Goal: Task Accomplishment & Management: Complete application form

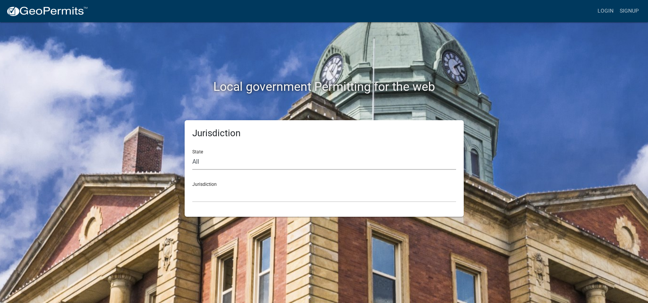
click at [192, 154] on select "All [US_STATE] [US_STATE] [US_STATE] [US_STATE] [US_STATE] [US_STATE] [US_STATE…" at bounding box center [324, 162] width 264 height 16
select select "[US_STATE]"
click option "[US_STATE]" at bounding box center [0, 0] width 0 height 0
click at [204, 184] on div "Jurisdiction City of [GEOGRAPHIC_DATA], [US_STATE] City of [GEOGRAPHIC_DATA], […" at bounding box center [324, 189] width 264 height 26
click at [192, 187] on select "City of [GEOGRAPHIC_DATA], [US_STATE] City of [GEOGRAPHIC_DATA], [US_STATE] Cit…" at bounding box center [324, 195] width 264 height 16
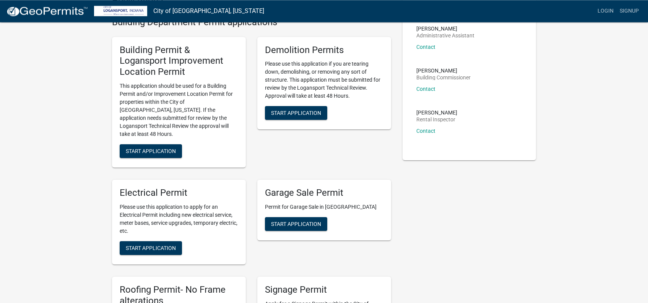
scroll to position [78, 0]
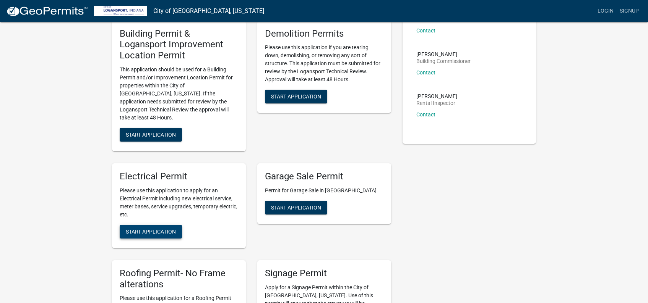
click at [145, 225] on button "Start Application" at bounding box center [151, 232] width 62 height 14
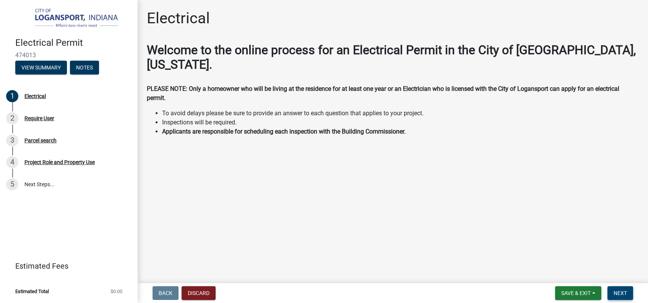
click at [622, 295] on span "Next" at bounding box center [619, 293] width 13 height 6
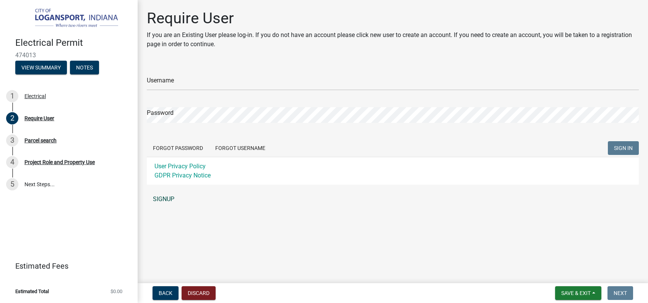
click at [167, 198] on link "SIGNUP" at bounding box center [393, 199] width 492 height 15
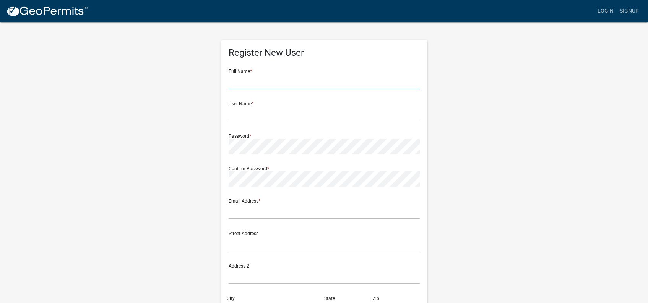
click at [262, 80] on input "text" at bounding box center [324, 82] width 191 height 16
type input "[PERSON_NAME]"
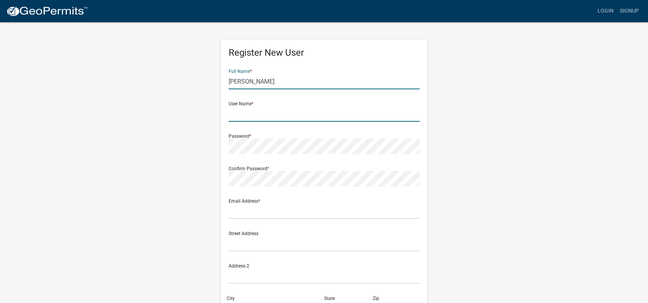
click at [255, 120] on input "text" at bounding box center [324, 114] width 191 height 16
type input "[EMAIL_ADDRESS][DOMAIN_NAME]"
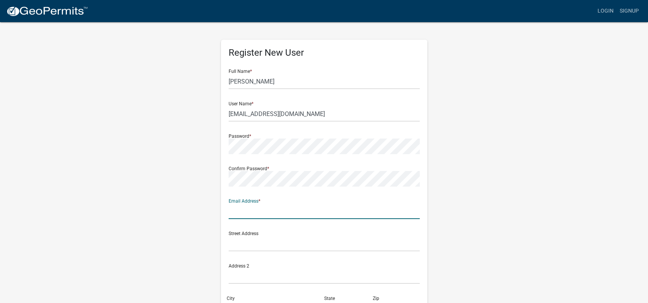
click at [301, 214] on input "text" at bounding box center [324, 212] width 191 height 16
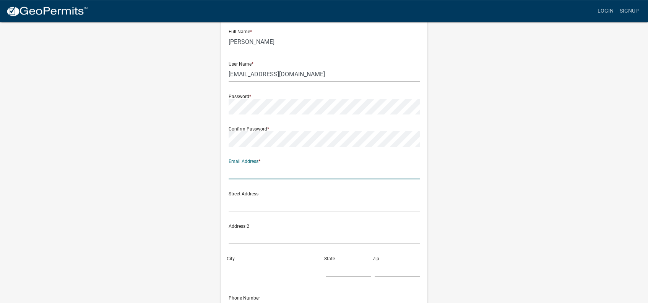
scroll to position [127, 0]
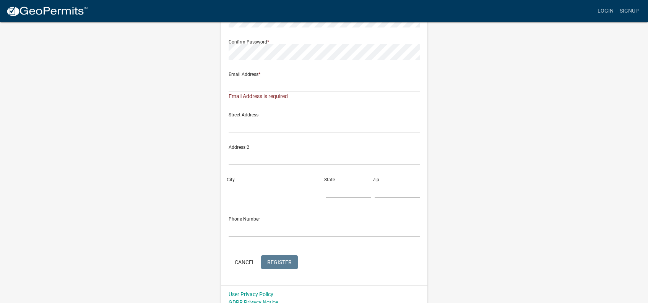
click at [282, 253] on form "Full Name * [PERSON_NAME] User Name * [EMAIL_ADDRESS][DOMAIN_NAME] Password * C…" at bounding box center [324, 103] width 191 height 335
click at [247, 97] on div "Email Address is required" at bounding box center [324, 96] width 191 height 8
click at [302, 87] on input "text" at bounding box center [324, 85] width 191 height 16
click at [293, 85] on input "text" at bounding box center [324, 85] width 191 height 16
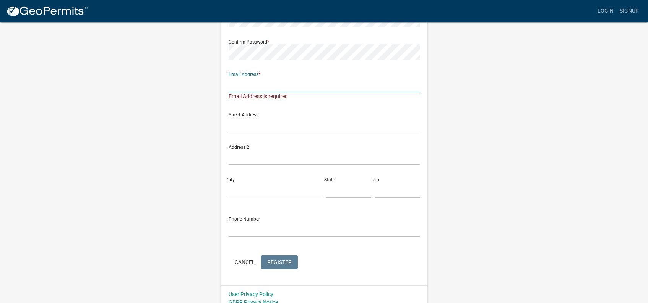
click at [293, 85] on input "text" at bounding box center [324, 85] width 191 height 16
type input "[EMAIL_ADDRESS][DOMAIN_NAME]"
type input "[STREET_ADDRESS]"
type input "Logansport"
type input "IN"
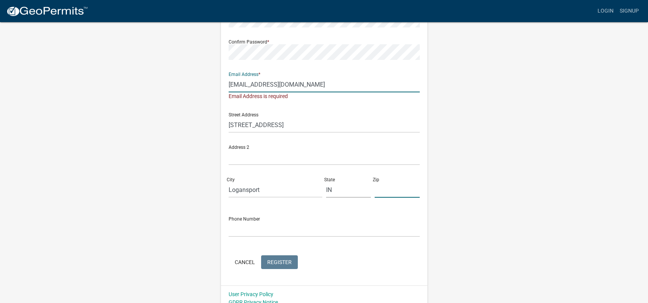
type input "46947"
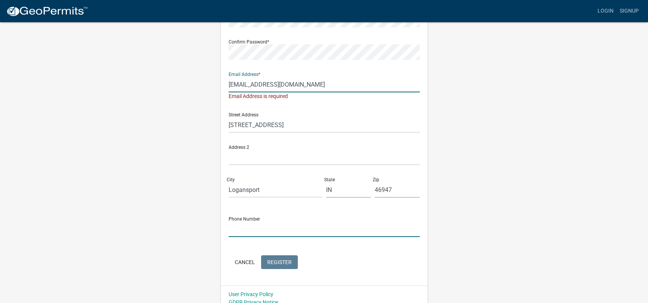
type input "5747225694"
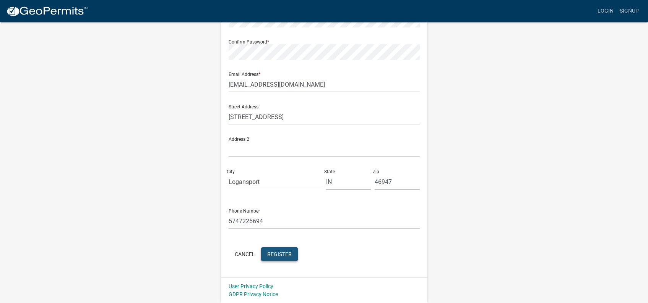
click at [279, 253] on span "Register" at bounding box center [279, 254] width 24 height 6
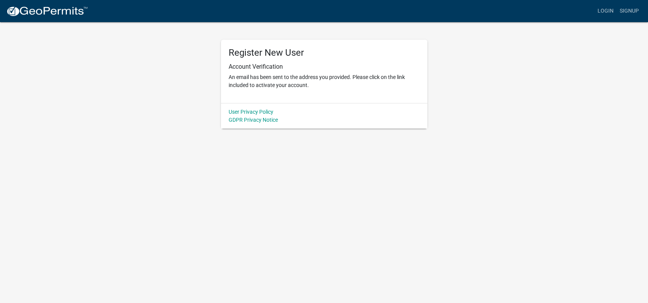
scroll to position [0, 0]
click at [239, 112] on link "User Privacy Policy" at bounding box center [251, 112] width 45 height 6
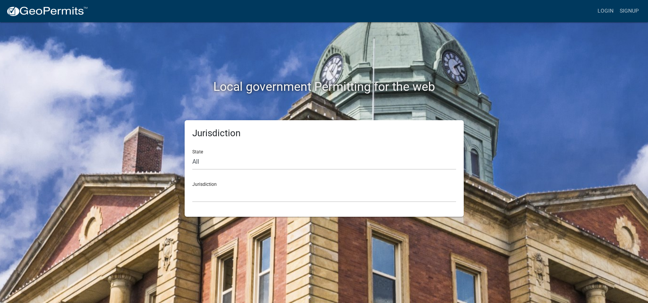
click at [195, 150] on div "State All [US_STATE] [US_STATE] [US_STATE] [US_STATE] [US_STATE] [US_STATE] [US…" at bounding box center [324, 157] width 264 height 26
click at [197, 151] on div "State All Colorado Georgia Indiana Iowa Kansas Minnesota Ohio South Carolina Wi…" at bounding box center [324, 157] width 264 height 26
click at [192, 154] on select "All [US_STATE] [US_STATE] [US_STATE] [US_STATE] [US_STATE] [US_STATE] [US_STATE…" at bounding box center [324, 162] width 264 height 16
select select "[US_STATE]"
click option "[US_STATE]" at bounding box center [0, 0] width 0 height 0
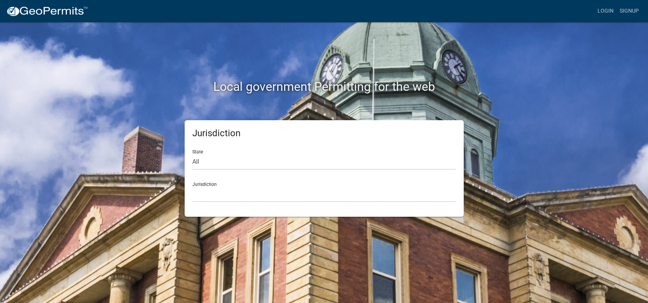
click at [201, 184] on div "Jurisdiction City of [GEOGRAPHIC_DATA], [US_STATE] City of [GEOGRAPHIC_DATA], […" at bounding box center [324, 189] width 264 height 26
click at [192, 187] on select "City of [GEOGRAPHIC_DATA], [US_STATE] City of [GEOGRAPHIC_DATA], [US_STATE] Cit…" at bounding box center [324, 195] width 264 height 16
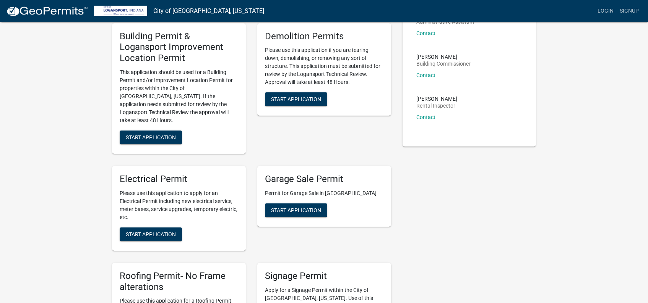
scroll to position [78, 0]
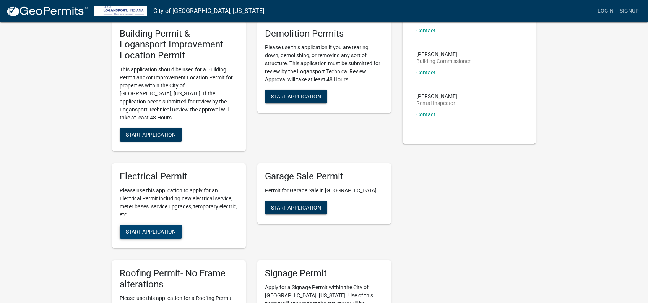
click at [143, 229] on span "Start Application" at bounding box center [151, 232] width 50 height 6
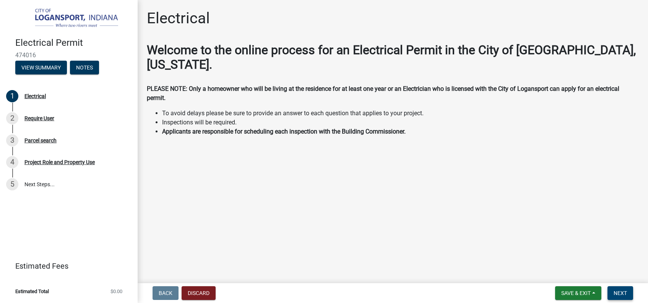
click at [622, 293] on span "Next" at bounding box center [619, 293] width 13 height 6
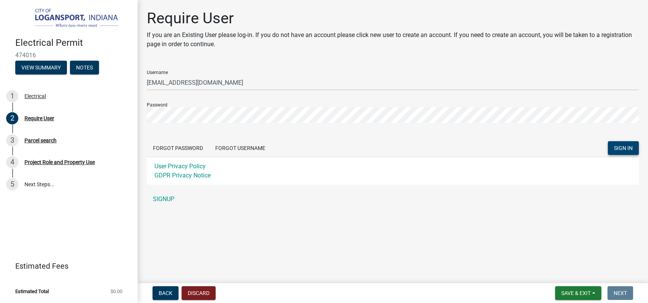
click at [627, 148] on span "SIGN IN" at bounding box center [623, 148] width 19 height 6
click at [240, 146] on button "Forgot Username" at bounding box center [240, 148] width 62 height 14
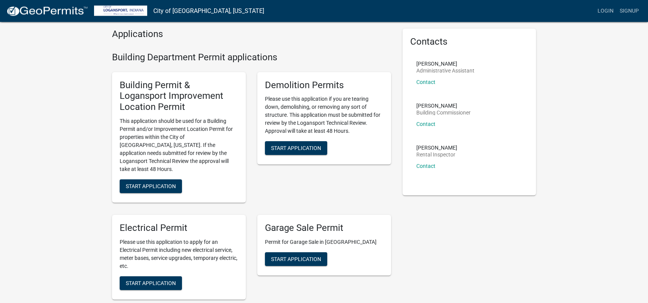
scroll to position [117, 0]
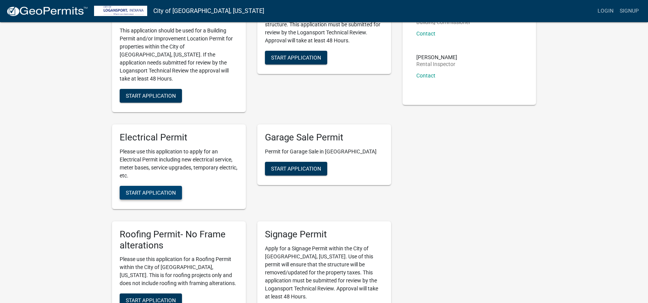
click at [146, 190] on span "Start Application" at bounding box center [151, 193] width 50 height 6
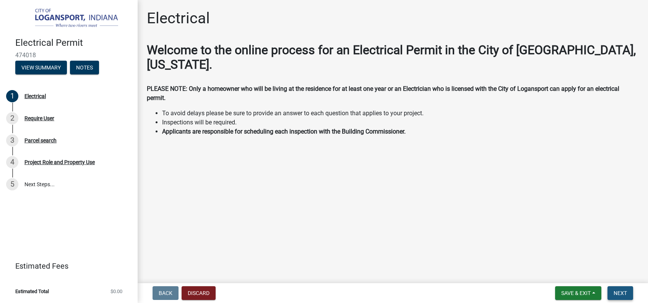
click at [621, 292] on span "Next" at bounding box center [619, 293] width 13 height 6
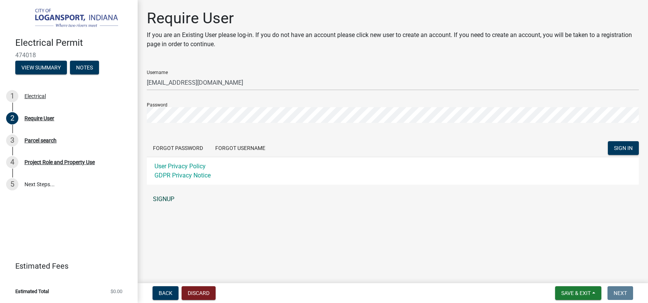
click at [159, 199] on link "SIGNUP" at bounding box center [393, 199] width 492 height 15
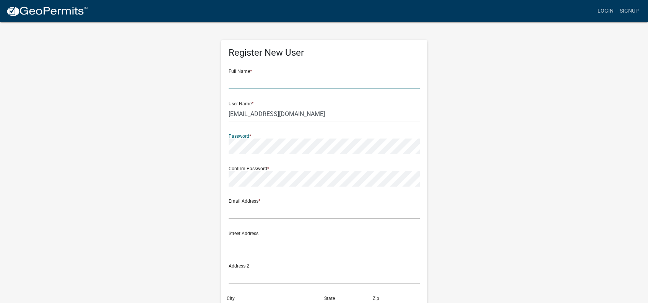
click at [230, 82] on input "text" at bounding box center [324, 82] width 191 height 16
type input "Br"
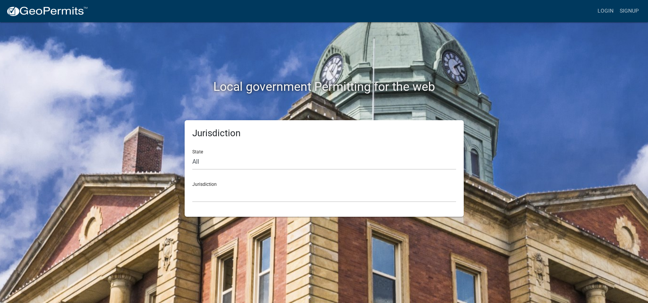
click at [197, 152] on div "State All Colorado Georgia Indiana Iowa Kansas Minnesota Ohio South Carolina Wi…" at bounding box center [324, 157] width 264 height 26
click at [192, 154] on select "All [US_STATE] [US_STATE] [US_STATE] [US_STATE] [US_STATE] [US_STATE] [US_STATE…" at bounding box center [324, 162] width 264 height 16
select select "[US_STATE]"
click option "[US_STATE]" at bounding box center [0, 0] width 0 height 0
click at [201, 187] on div "Jurisdiction City of [GEOGRAPHIC_DATA], [US_STATE] City of [GEOGRAPHIC_DATA], […" at bounding box center [324, 189] width 264 height 26
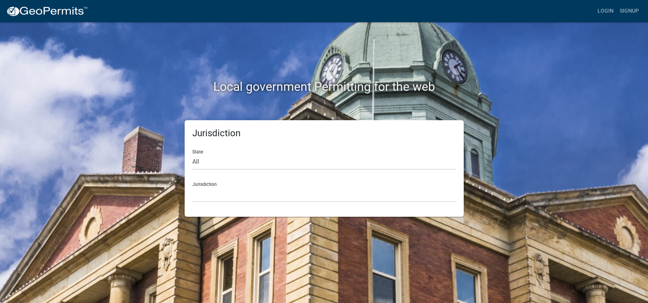
click at [201, 185] on div "Jurisdiction City of [GEOGRAPHIC_DATA], [US_STATE] City of [GEOGRAPHIC_DATA], […" at bounding box center [324, 189] width 264 height 26
click at [192, 187] on select "City of [GEOGRAPHIC_DATA], [US_STATE] City of [GEOGRAPHIC_DATA], [US_STATE] Cit…" at bounding box center [324, 195] width 264 height 16
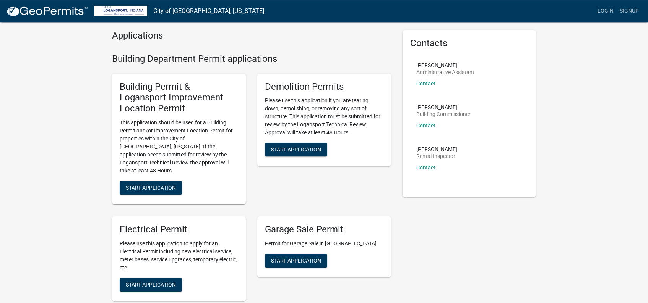
scroll to position [39, 0]
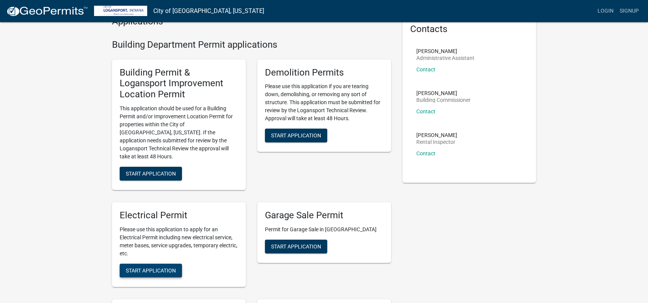
click at [141, 268] on span "Start Application" at bounding box center [151, 271] width 50 height 6
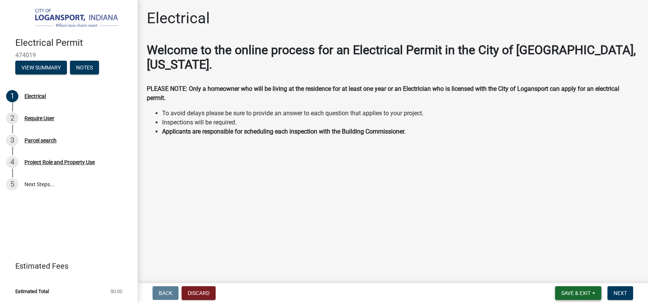
click at [574, 292] on span "Save & Exit" at bounding box center [575, 293] width 29 height 6
click at [617, 292] on span "Next" at bounding box center [619, 293] width 13 height 6
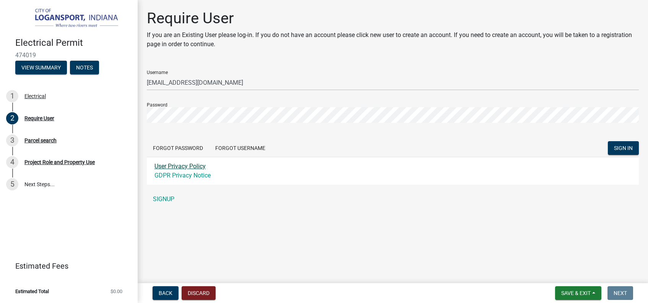
click at [185, 165] on link "User Privacy Policy" at bounding box center [179, 166] width 51 height 7
click at [231, 149] on button "Forgot Username" at bounding box center [240, 148] width 62 height 14
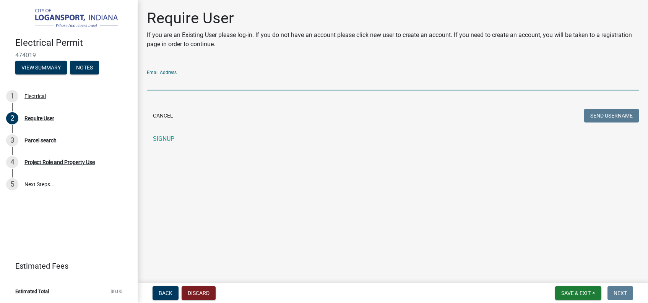
click at [161, 82] on input "Email Address" at bounding box center [393, 83] width 492 height 16
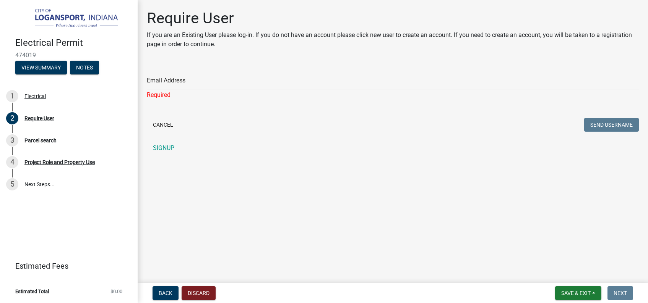
click at [603, 115] on form "Email Address Required Cancel Send Username" at bounding box center [393, 99] width 492 height 70
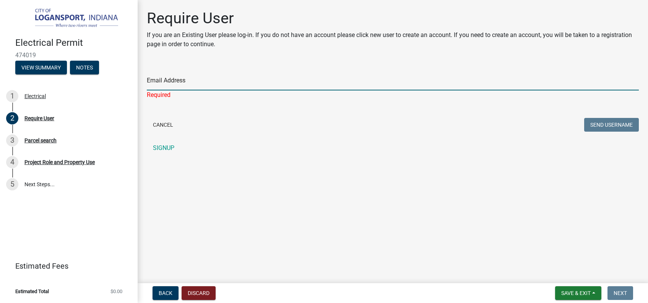
click at [158, 84] on input "Email Address" at bounding box center [393, 83] width 492 height 16
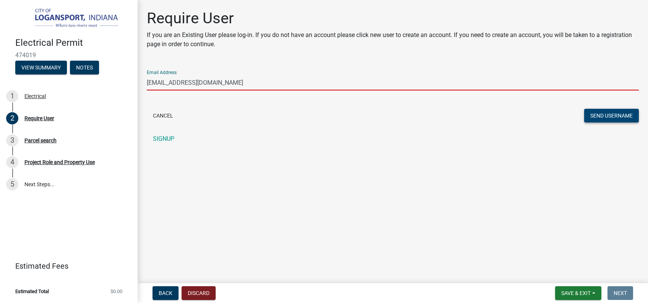
type input "fesi@frontier.com"
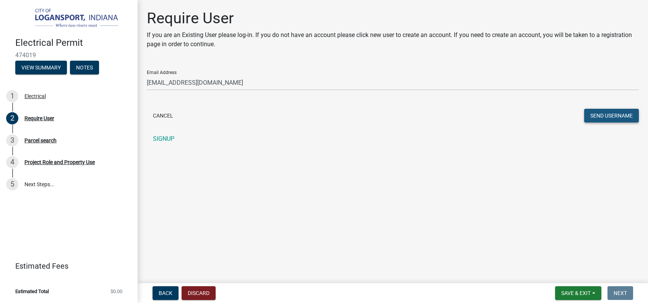
click at [615, 114] on button "Send Username" at bounding box center [611, 116] width 55 height 14
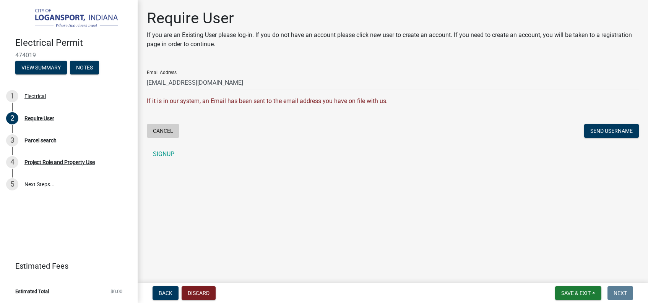
click at [162, 131] on button "Cancel" at bounding box center [163, 131] width 32 height 14
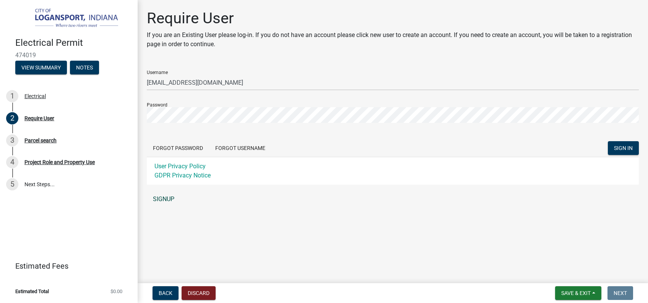
click at [164, 201] on link "SIGNUP" at bounding box center [393, 199] width 492 height 15
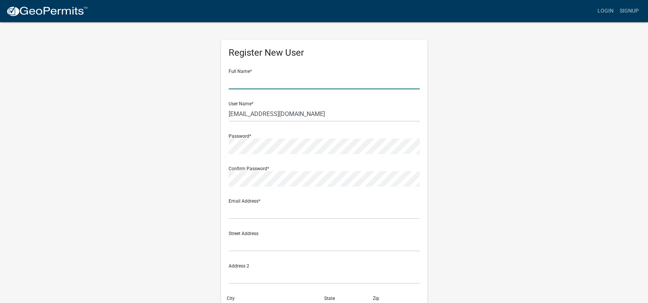
click at [234, 84] on input "text" at bounding box center [324, 82] width 191 height 16
type input "[PERSON_NAME]"
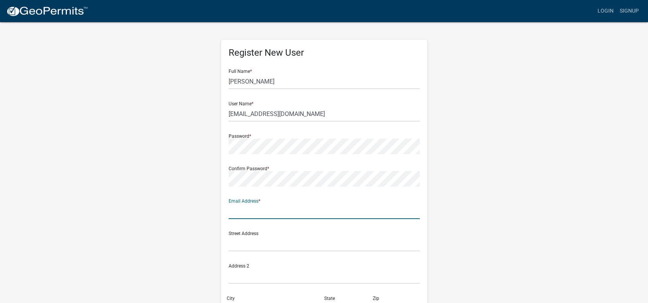
click at [231, 212] on input "text" at bounding box center [324, 212] width 191 height 16
type input "[EMAIL_ADDRESS][DOMAIN_NAME]"
type input "[STREET_ADDRESS]"
type input "Logansport"
type input "IN"
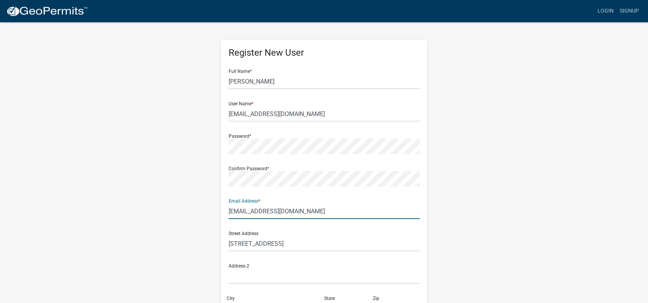
type input "46947"
type input "5747225694"
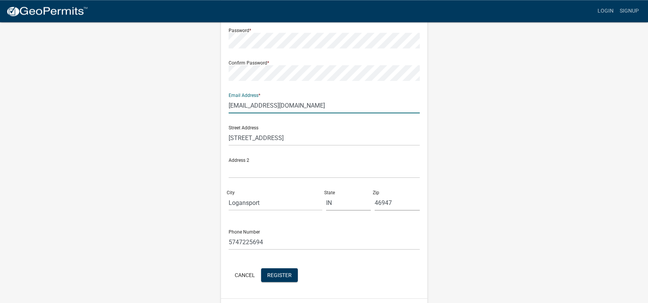
scroll to position [117, 0]
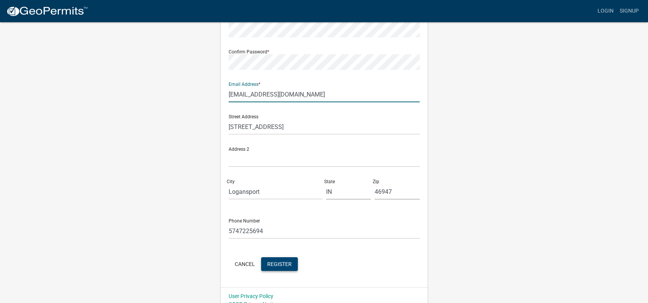
click at [274, 263] on span "Register" at bounding box center [279, 264] width 24 height 6
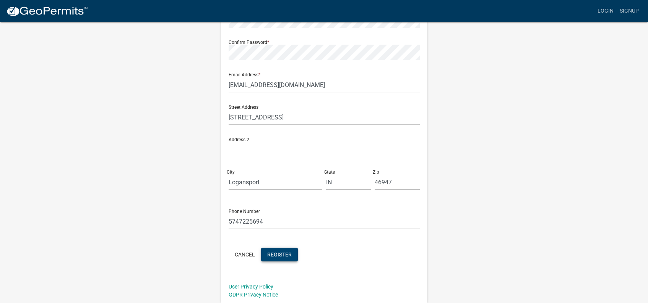
scroll to position [127, 0]
click at [284, 252] on span "Register" at bounding box center [279, 254] width 24 height 6
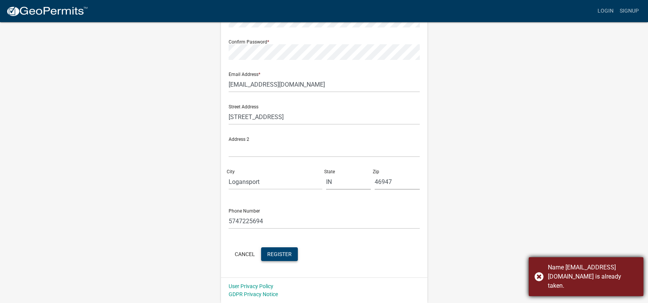
click at [540, 280] on div "Name fesi.estm@frontier.com is already taken." at bounding box center [586, 277] width 115 height 39
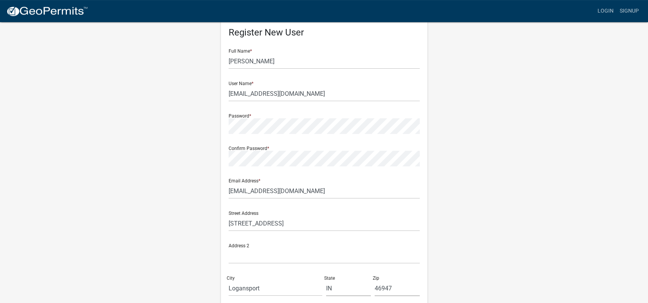
scroll to position [10, 0]
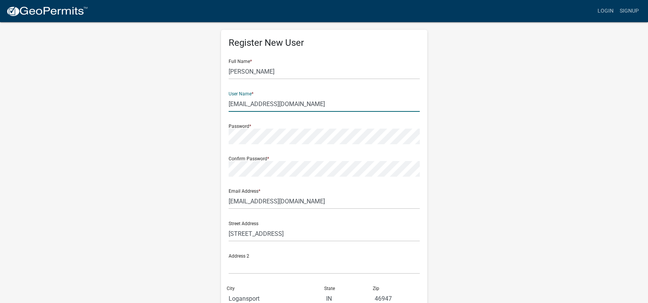
drag, startPoint x: 296, startPoint y: 103, endPoint x: 207, endPoint y: 112, distance: 89.5
click at [229, 112] on input "[EMAIL_ADDRESS][DOMAIN_NAME]" at bounding box center [324, 104] width 191 height 16
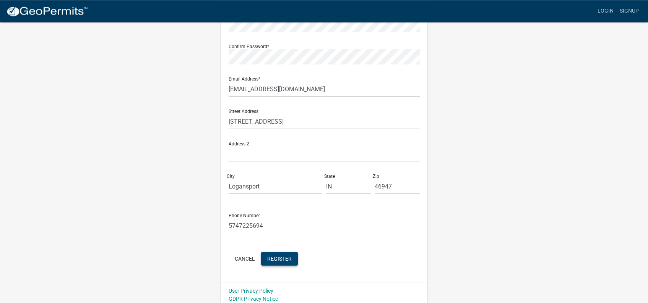
scroll to position [127, 0]
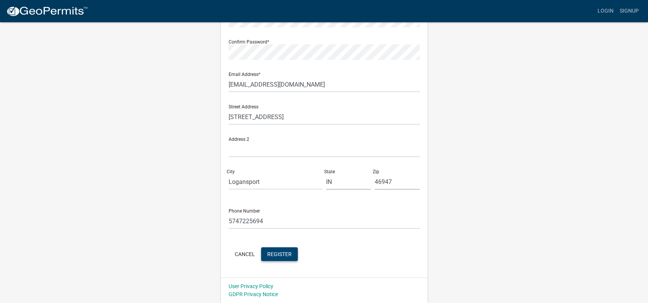
type input "Estimating"
click at [272, 254] on span "Register" at bounding box center [279, 254] width 24 height 6
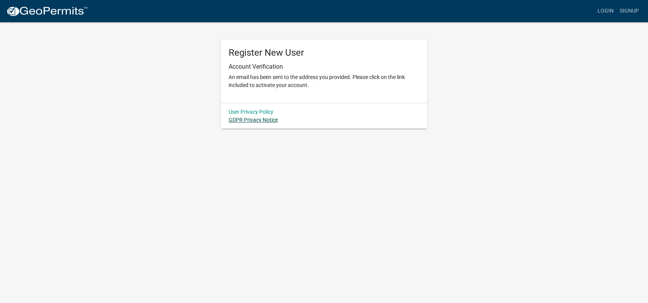
click at [243, 121] on link "GDPR Privacy Notice" at bounding box center [253, 120] width 49 height 6
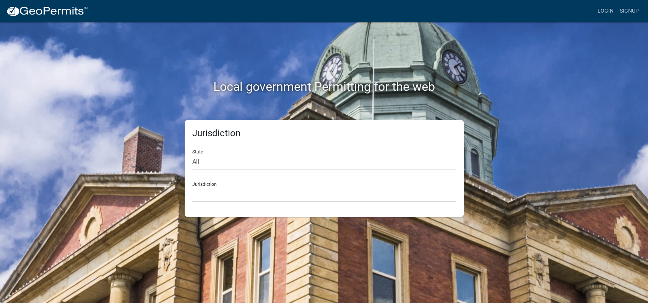
click at [200, 152] on div "State All [US_STATE] [US_STATE] [US_STATE] [US_STATE] [US_STATE] [US_STATE] [US…" at bounding box center [324, 157] width 264 height 26
click at [192, 154] on select "All [US_STATE] [US_STATE] [US_STATE] [US_STATE] [US_STATE] [US_STATE] [US_STATE…" at bounding box center [324, 162] width 264 height 16
select select "[US_STATE]"
click option "[US_STATE]" at bounding box center [0, 0] width 0 height 0
click at [192, 187] on select "City of [GEOGRAPHIC_DATA], [US_STATE] City of [GEOGRAPHIC_DATA], [US_STATE] Cit…" at bounding box center [324, 195] width 264 height 16
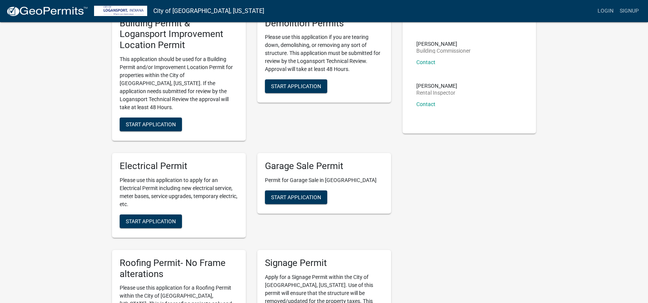
scroll to position [117, 0]
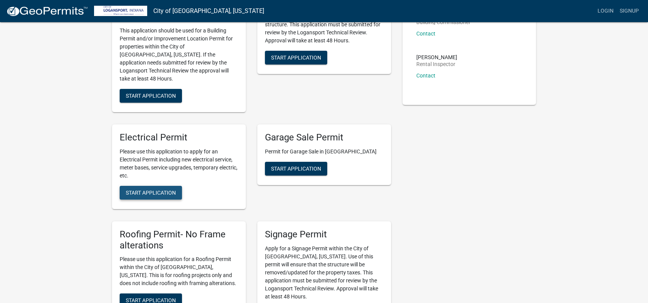
click at [142, 190] on span "Start Application" at bounding box center [151, 193] width 50 height 6
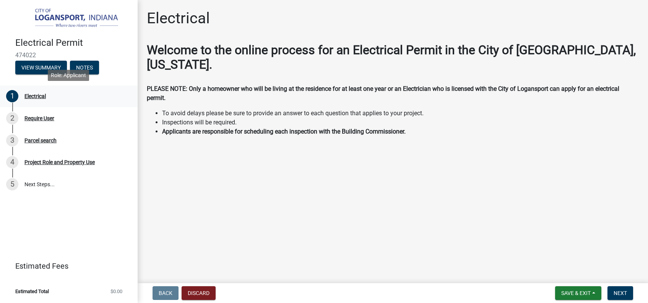
click at [38, 99] on div "Electrical" at bounding box center [34, 96] width 21 height 5
click at [38, 97] on div "Electrical" at bounding box center [34, 96] width 21 height 5
click at [42, 121] on div "Require User" at bounding box center [39, 118] width 30 height 5
click at [615, 290] on button "Next" at bounding box center [620, 294] width 26 height 14
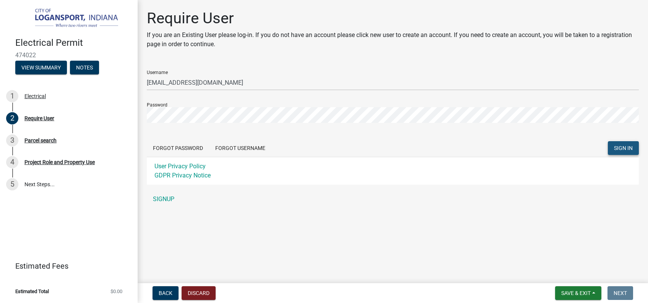
click at [628, 148] on span "SIGN IN" at bounding box center [623, 148] width 19 height 6
click at [626, 148] on span "SIGN IN" at bounding box center [623, 148] width 19 height 6
click at [160, 200] on link "SIGNUP" at bounding box center [393, 199] width 492 height 15
click at [29, 93] on div "1 Electrical" at bounding box center [65, 96] width 119 height 12
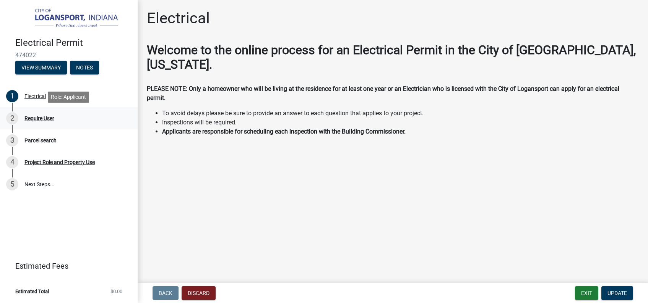
click at [13, 120] on div "2" at bounding box center [12, 118] width 12 height 12
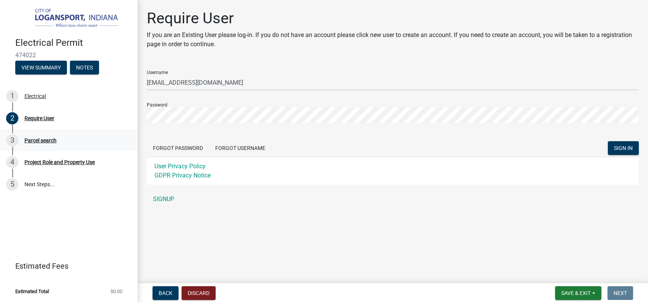
click at [12, 141] on div "3" at bounding box center [12, 141] width 12 height 12
drag, startPoint x: 31, startPoint y: 143, endPoint x: 27, endPoint y: 149, distance: 7.5
click at [31, 143] on div "Parcel search" at bounding box center [40, 140] width 32 height 5
click at [28, 162] on div "Project Role and Property Use" at bounding box center [59, 162] width 70 height 5
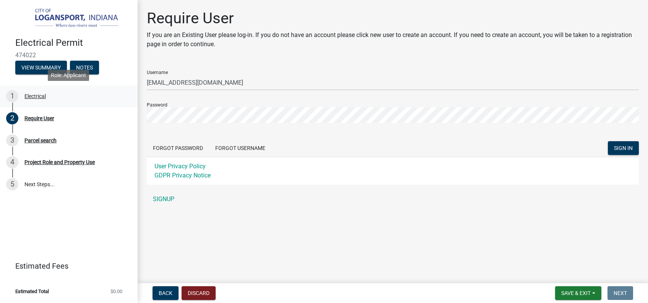
click at [29, 97] on div "Electrical" at bounding box center [34, 96] width 21 height 5
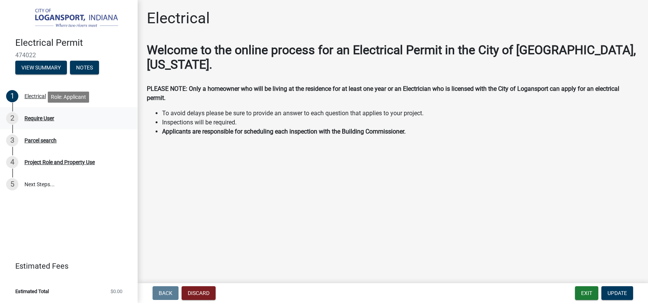
click at [34, 120] on div "Require User" at bounding box center [39, 118] width 30 height 5
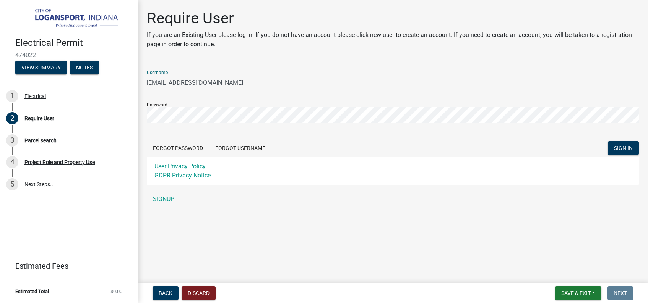
click at [216, 83] on input "[EMAIL_ADDRESS][DOMAIN_NAME]" at bounding box center [393, 83] width 492 height 16
click at [220, 84] on input "[EMAIL_ADDRESS][DOMAIN_NAME]" at bounding box center [393, 83] width 492 height 16
type input "f"
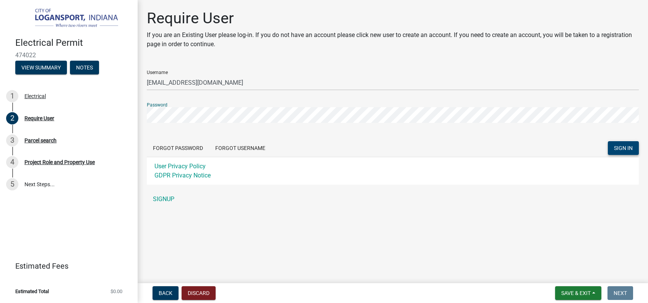
click at [624, 149] on span "SIGN IN" at bounding box center [623, 148] width 19 height 6
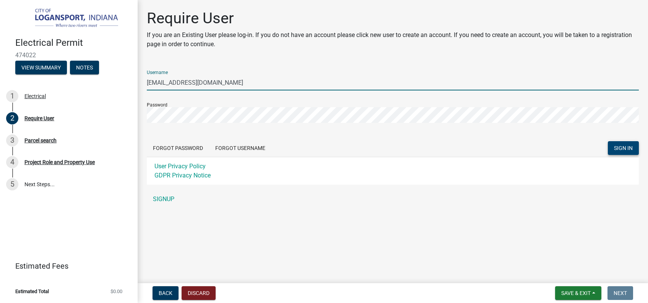
click at [202, 83] on input "fesi@frontier.com" at bounding box center [393, 83] width 492 height 16
type input "f"
click at [189, 128] on form "Username FESI Password Forgot Password Forgot Username SIGN IN User Privacy Pol…" at bounding box center [393, 124] width 492 height 121
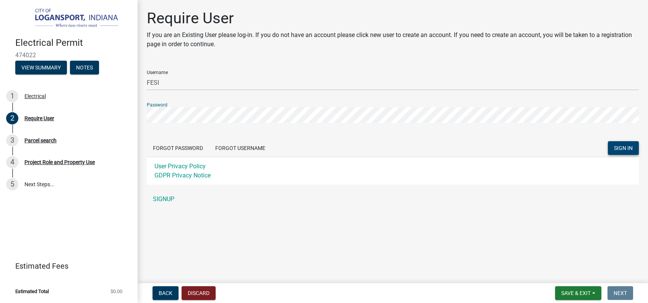
click at [625, 144] on button "SIGN IN" at bounding box center [623, 148] width 31 height 14
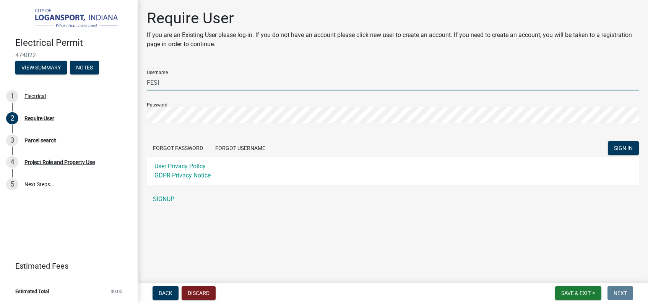
click at [169, 81] on input "FESI" at bounding box center [393, 83] width 492 height 16
type input "F"
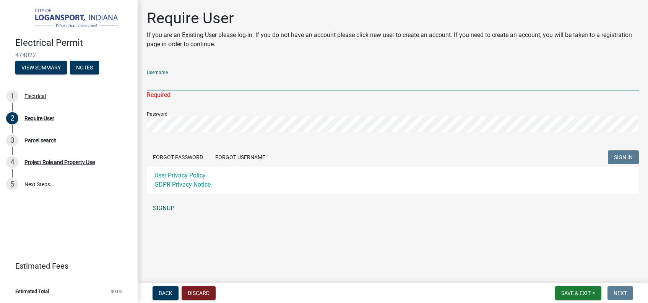
click at [171, 204] on link "SIGNUP" at bounding box center [393, 208] width 492 height 15
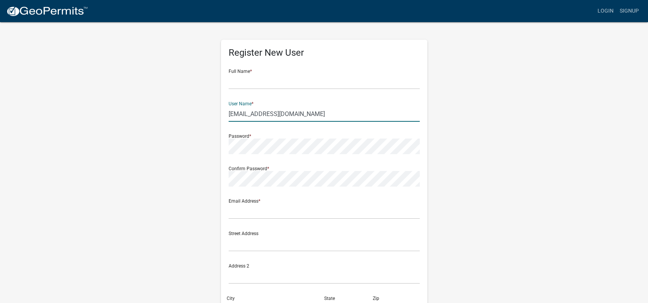
click at [303, 116] on input "[EMAIL_ADDRESS][DOMAIN_NAME]" at bounding box center [324, 114] width 191 height 16
type input "f"
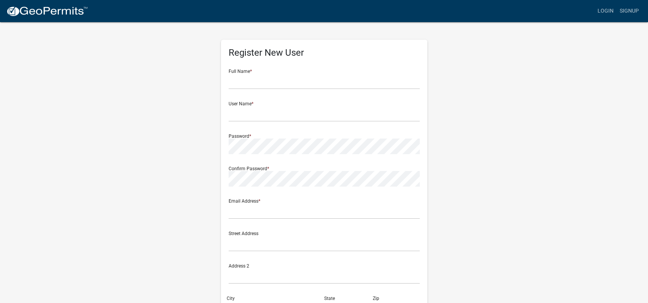
click at [302, 162] on div "Confirm Password *" at bounding box center [324, 174] width 191 height 26
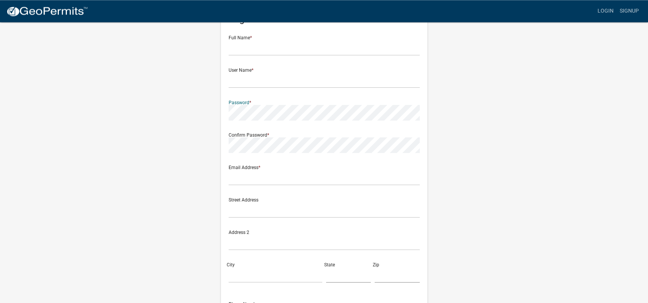
scroll to position [127, 0]
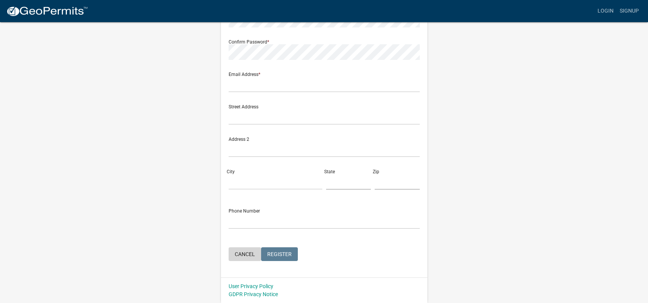
click at [246, 254] on button "Cancel" at bounding box center [245, 255] width 32 height 14
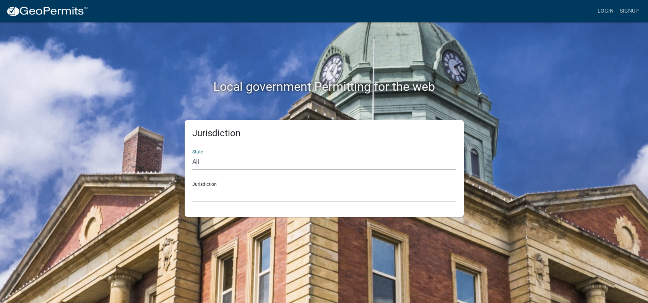
click at [192, 154] on select "All [US_STATE] [US_STATE] [US_STATE] [US_STATE] [US_STATE] [US_STATE] [US_STATE…" at bounding box center [324, 162] width 264 height 16
select select "[US_STATE]"
click option "[US_STATE]" at bounding box center [0, 0] width 0 height 0
click at [201, 186] on div "Jurisdiction City of [GEOGRAPHIC_DATA], [US_STATE] City of [GEOGRAPHIC_DATA], […" at bounding box center [324, 189] width 264 height 26
click at [192, 187] on select "City of [GEOGRAPHIC_DATA], [US_STATE] City of [GEOGRAPHIC_DATA], [US_STATE] Cit…" at bounding box center [324, 195] width 264 height 16
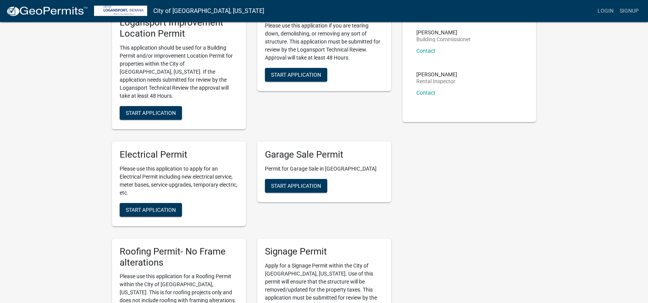
scroll to position [156, 0]
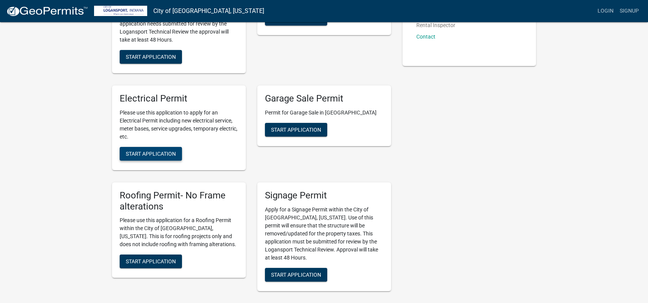
click at [137, 151] on span "Start Application" at bounding box center [151, 154] width 50 height 6
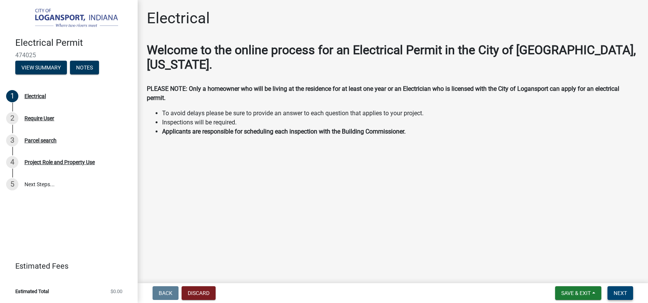
click at [621, 292] on span "Next" at bounding box center [619, 293] width 13 height 6
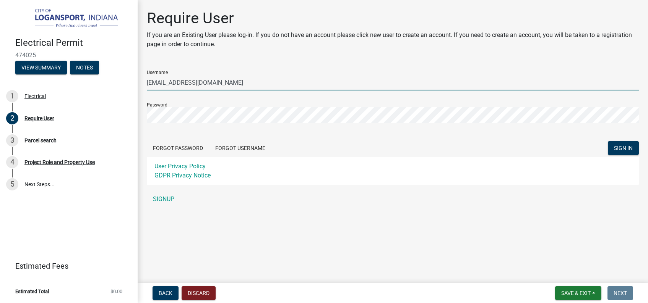
click at [212, 81] on input "[EMAIL_ADDRESS][DOMAIN_NAME]" at bounding box center [393, 83] width 492 height 16
type input "f"
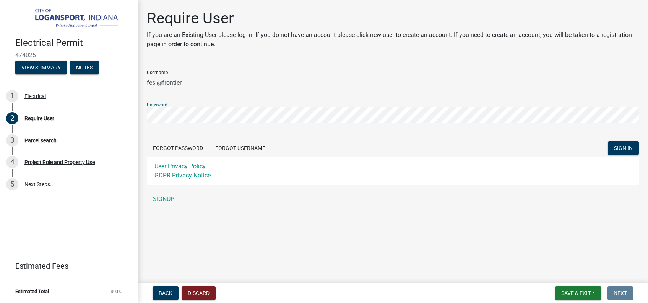
click at [608, 141] on button "SIGN IN" at bounding box center [623, 148] width 31 height 14
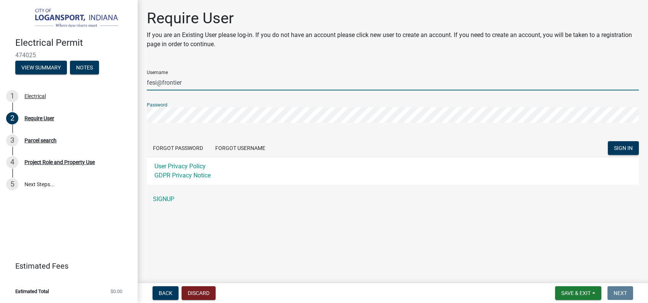
click at [188, 85] on input "fesi@frontier" at bounding box center [393, 83] width 492 height 16
type input "f"
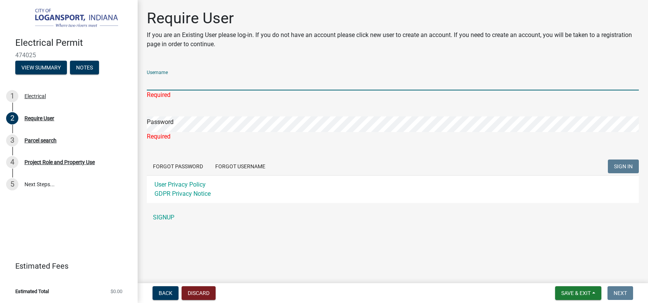
click at [178, 83] on input "Username" at bounding box center [393, 83] width 492 height 16
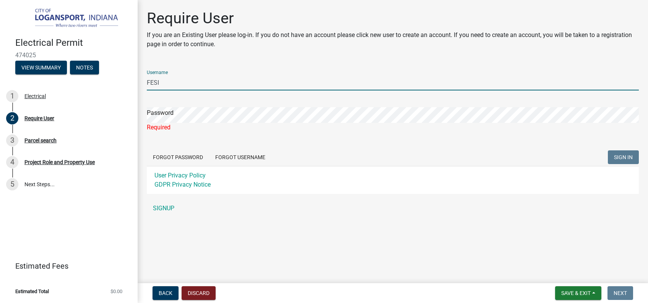
type input "FESI"
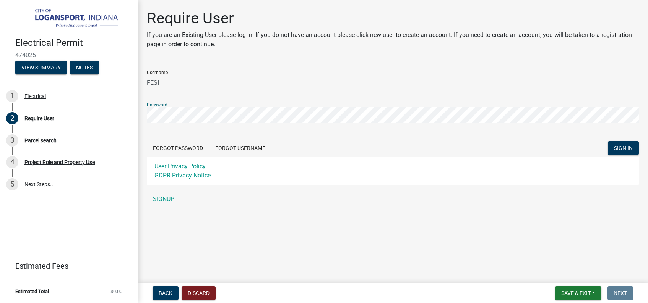
click at [608, 141] on button "SIGN IN" at bounding box center [623, 148] width 31 height 14
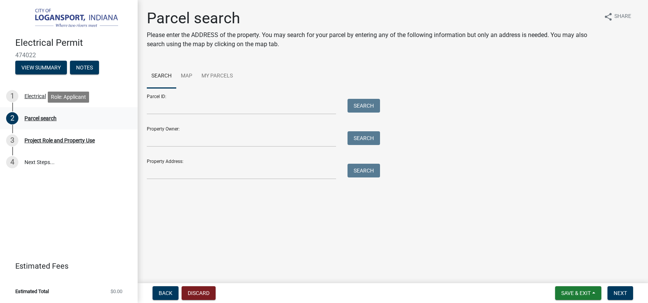
click at [39, 119] on div "Parcel search" at bounding box center [40, 118] width 32 height 5
click at [153, 94] on div "Parcel ID: Search" at bounding box center [261, 101] width 229 height 26
click at [154, 95] on div "Parcel ID: Search" at bounding box center [261, 101] width 229 height 26
click at [154, 96] on div "Parcel ID: Search" at bounding box center [261, 101] width 229 height 26
click at [188, 73] on link "Map" at bounding box center [186, 76] width 21 height 24
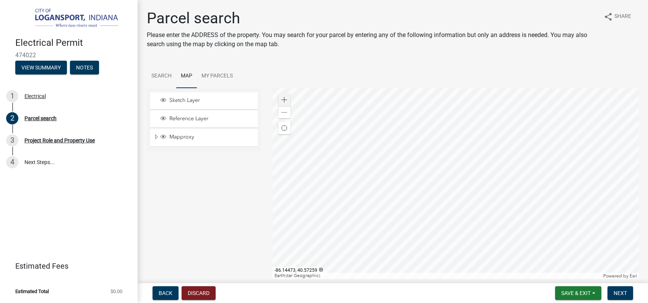
click at [463, 188] on div at bounding box center [456, 183] width 366 height 191
click at [430, 153] on div at bounding box center [456, 183] width 366 height 191
click at [287, 98] on span at bounding box center [284, 100] width 6 height 6
click at [400, 123] on div at bounding box center [456, 183] width 366 height 191
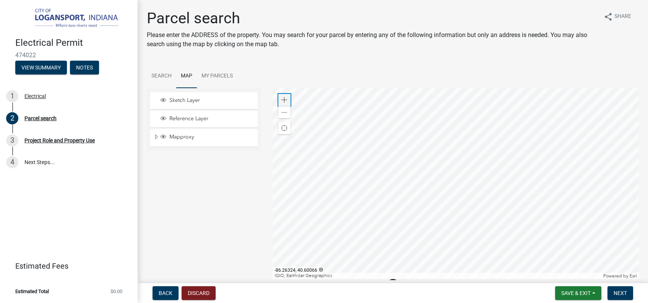
click at [285, 99] on span at bounding box center [284, 100] width 6 height 6
click at [417, 279] on div at bounding box center [456, 183] width 366 height 191
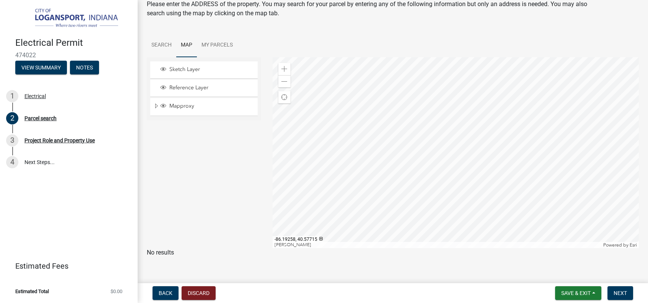
scroll to position [38, 0]
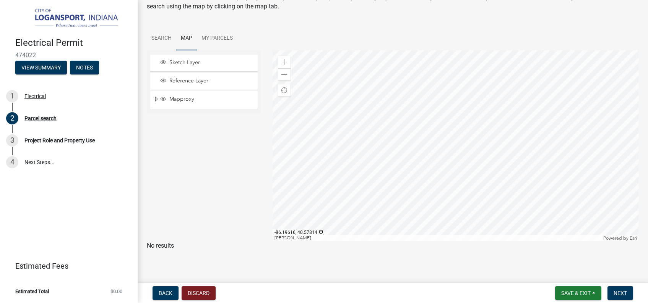
click at [449, 126] on div at bounding box center [456, 145] width 366 height 191
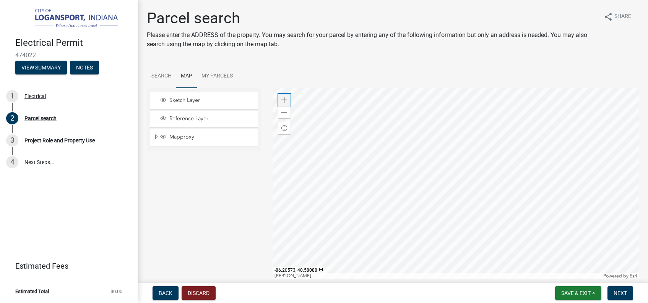
click at [284, 97] on span at bounding box center [284, 100] width 6 height 6
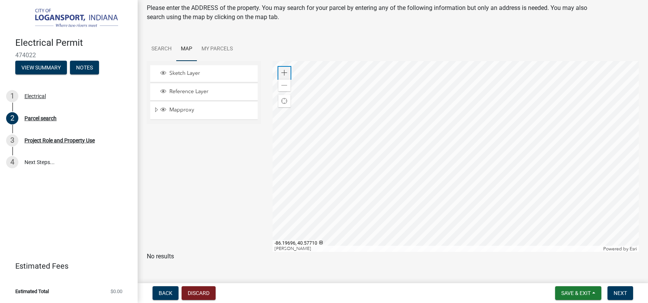
scroll to position [38, 0]
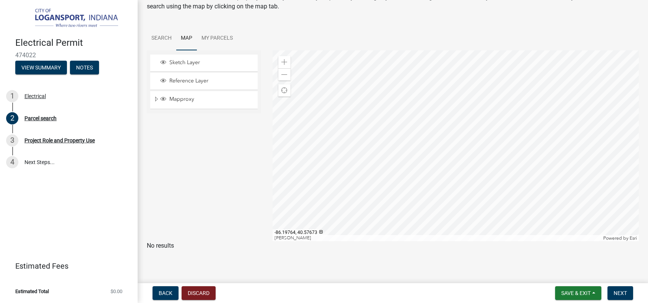
click at [273, 242] on div at bounding box center [456, 145] width 366 height 191
click at [273, 50] on div at bounding box center [456, 145] width 366 height 191
click at [438, 143] on div at bounding box center [456, 145] width 366 height 191
click at [423, 140] on div at bounding box center [456, 145] width 366 height 191
click at [336, 79] on div at bounding box center [456, 145] width 366 height 191
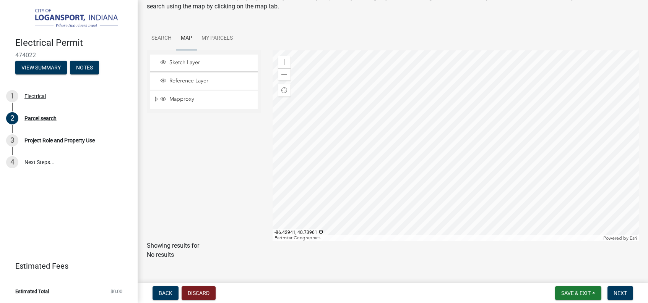
click at [348, 81] on div at bounding box center [456, 145] width 366 height 191
click at [469, 242] on div at bounding box center [456, 145] width 366 height 191
click at [519, 242] on div at bounding box center [456, 145] width 366 height 191
click at [595, 242] on div at bounding box center [456, 145] width 366 height 191
click at [639, 205] on div at bounding box center [456, 145] width 366 height 191
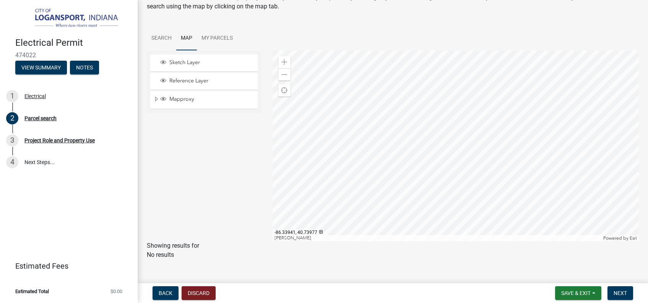
click at [459, 242] on div at bounding box center [456, 145] width 366 height 191
click at [475, 242] on div at bounding box center [456, 145] width 366 height 191
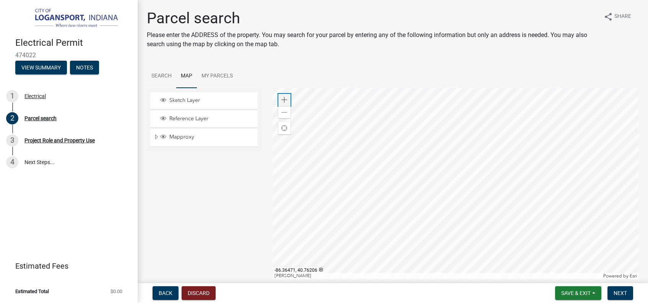
click at [282, 101] on span at bounding box center [284, 100] width 6 height 6
click at [416, 178] on div at bounding box center [456, 183] width 366 height 191
click at [286, 99] on span at bounding box center [284, 100] width 6 height 6
click at [402, 162] on div at bounding box center [456, 183] width 366 height 191
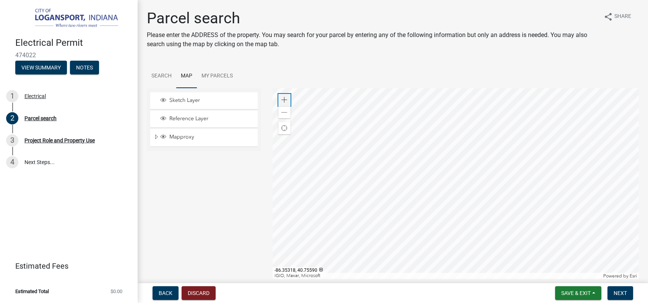
click at [284, 102] on span at bounding box center [284, 100] width 6 height 6
click at [450, 144] on div at bounding box center [456, 183] width 366 height 191
click at [575, 154] on div at bounding box center [456, 183] width 366 height 191
click at [639, 88] on div at bounding box center [456, 183] width 366 height 191
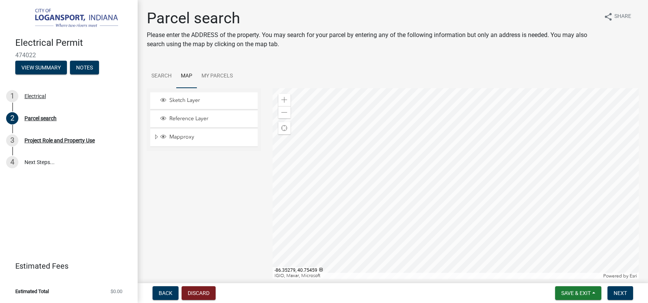
click at [336, 236] on div at bounding box center [456, 183] width 366 height 191
click at [456, 210] on div at bounding box center [456, 183] width 366 height 191
click at [469, 149] on div at bounding box center [456, 183] width 366 height 191
click at [413, 170] on div at bounding box center [456, 183] width 366 height 191
click at [469, 153] on div at bounding box center [456, 183] width 366 height 191
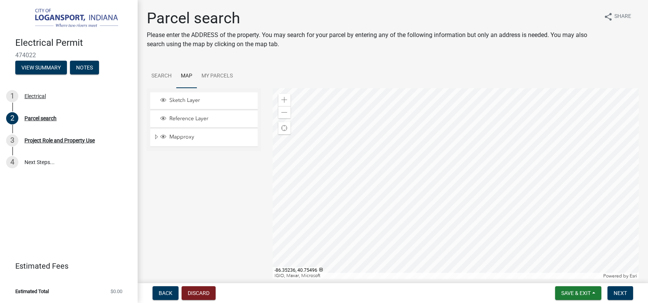
click at [495, 239] on div at bounding box center [456, 183] width 366 height 191
click at [485, 230] on div at bounding box center [456, 183] width 366 height 191
click at [164, 78] on link "Search" at bounding box center [161, 76] width 29 height 24
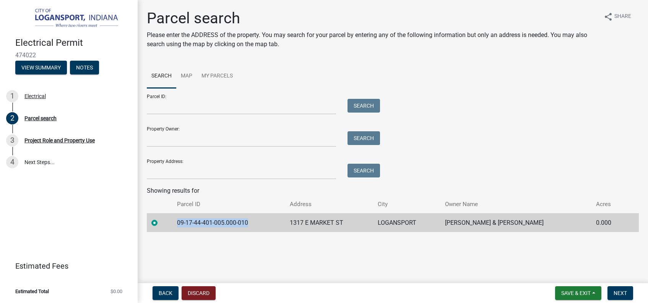
drag, startPoint x: 177, startPoint y: 224, endPoint x: 272, endPoint y: 231, distance: 95.0
click at [272, 231] on td "09-17-44-401-005.000-010" at bounding box center [228, 223] width 113 height 19
copy td "09-17-44-401-005.000-010"
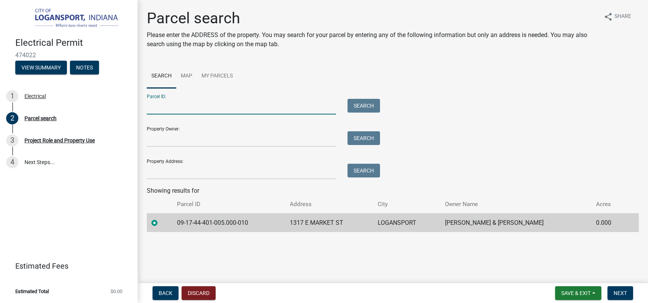
paste input "09-17-44-401-005.000-010"
type input "09-17-44-401-005.000-010"
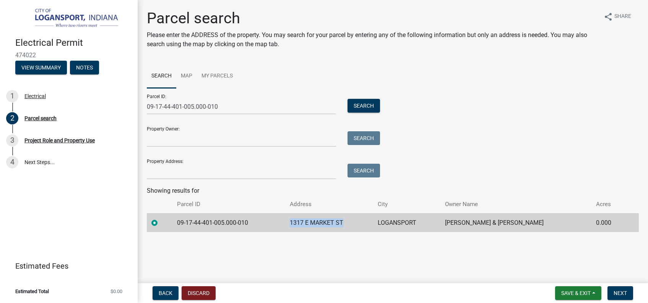
drag, startPoint x: 295, startPoint y: 219, endPoint x: 368, endPoint y: 223, distance: 72.3
click at [368, 223] on tr "09-17-44-401-005.000-010 1317 E MARKET ST LOGANSPORT Nies, Walter T & Margaret …" at bounding box center [393, 223] width 492 height 19
copy tr "1317 E MARKET ST"
click at [164, 169] on input "Property Address:" at bounding box center [241, 172] width 189 height 16
paste input "1317 E MARKET ST"
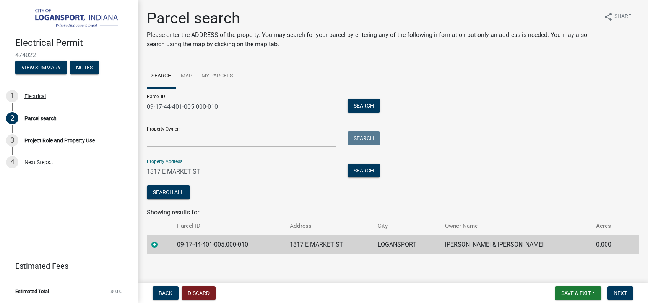
type input "1317 E MARKET ST"
drag, startPoint x: 463, startPoint y: 244, endPoint x: 560, endPoint y: 250, distance: 97.6
click at [560, 250] on tr "09-17-44-401-005.000-010 1317 E MARKET ST LOGANSPORT Nies, Walter T & Margaret …" at bounding box center [393, 244] width 492 height 19
copy tr "Nies, Walter T & Margaret E"
paste input "Nies, Walter T & Margaret E"
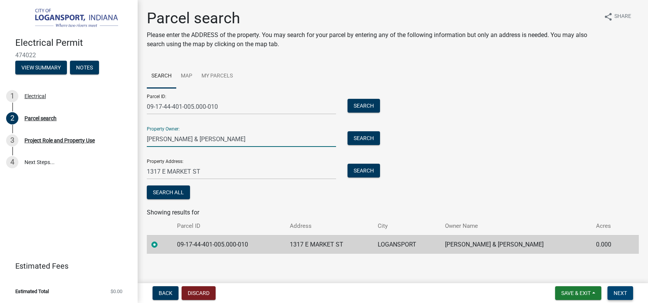
type input "Nies, Walter T & Margaret E"
click at [619, 294] on span "Next" at bounding box center [619, 293] width 13 height 6
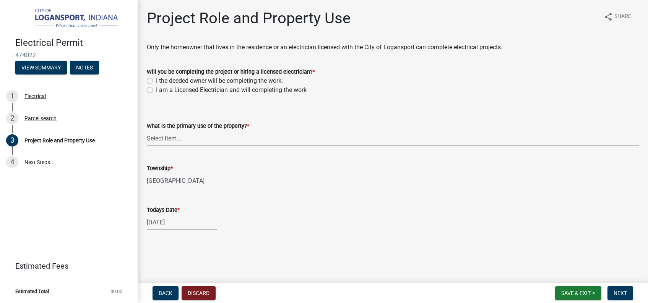
click at [156, 91] on label "I am a Licensed Electrician and will completing the work" at bounding box center [231, 90] width 151 height 9
click at [156, 91] on input "I am a Licensed Electrician and will completing the work" at bounding box center [158, 88] width 5 height 5
radio input "true"
click at [147, 131] on select "Select Item... Residential Commercial Public" at bounding box center [393, 139] width 492 height 16
click option "Residential" at bounding box center [0, 0] width 0 height 0
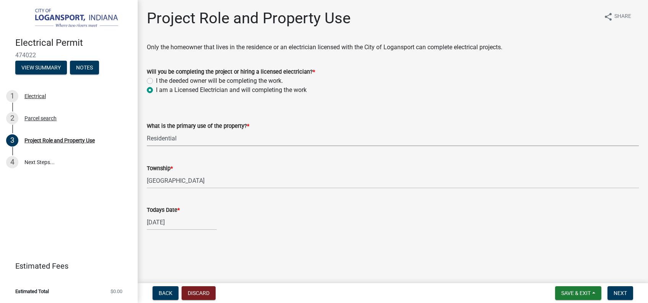
select select "530f9f5f-3156-4079-bc91-3d3598a96b73"
click at [616, 292] on span "Next" at bounding box center [619, 293] width 13 height 6
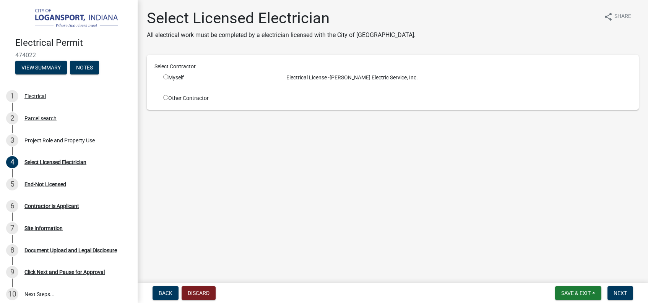
click at [167, 78] on input "radio" at bounding box center [165, 77] width 5 height 5
radio input "true"
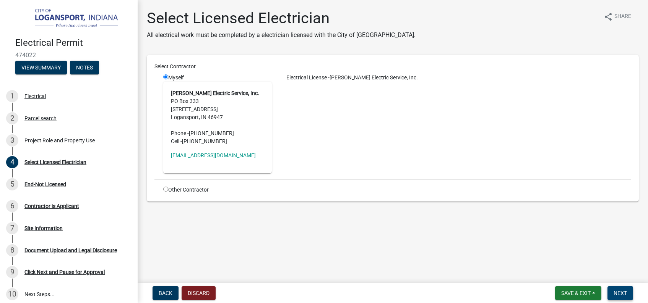
click at [623, 294] on span "Next" at bounding box center [619, 293] width 13 height 6
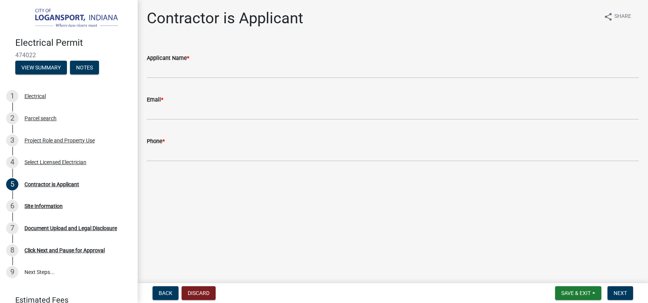
click at [210, 61] on div "Applicant Name *" at bounding box center [393, 58] width 492 height 9
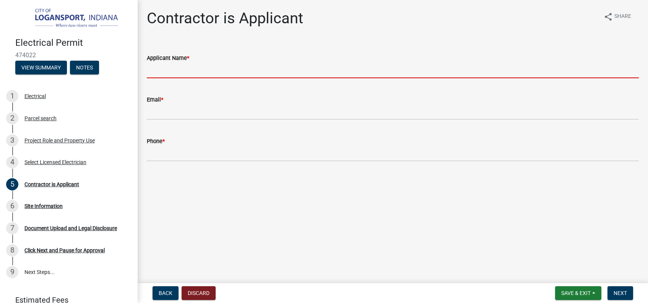
click at [177, 68] on input "Applicant Name *" at bounding box center [393, 71] width 492 height 16
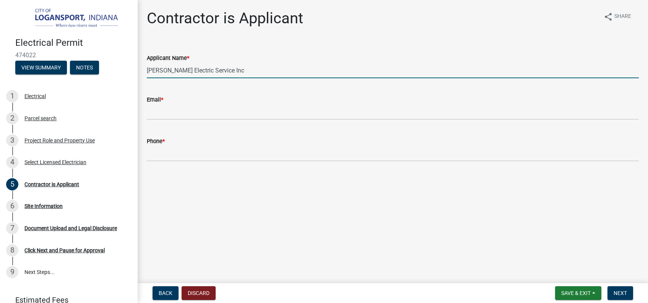
type input "Fissel Electric Service Inc"
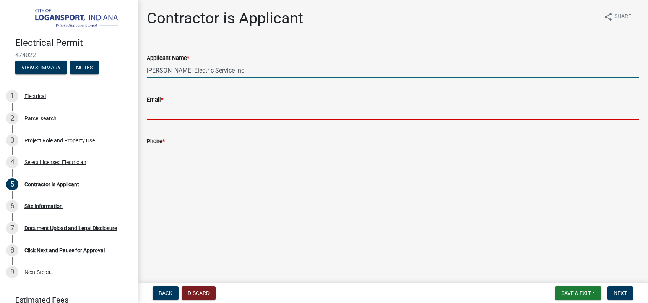
click at [188, 114] on input "Email *" at bounding box center [393, 112] width 492 height 16
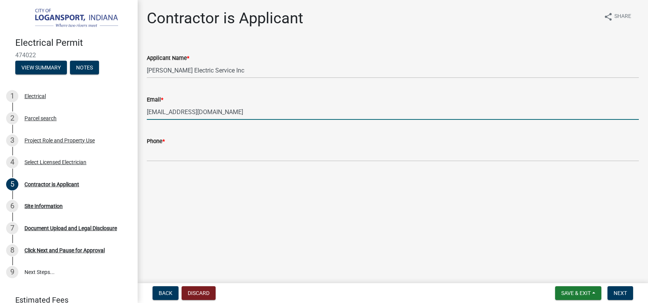
type input "fesi@frontier.com"
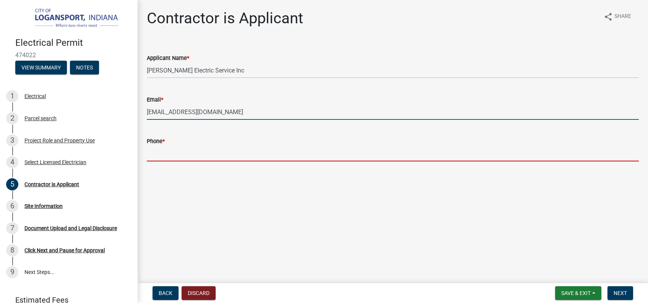
click at [180, 147] on input "Phone *" at bounding box center [393, 154] width 492 height 16
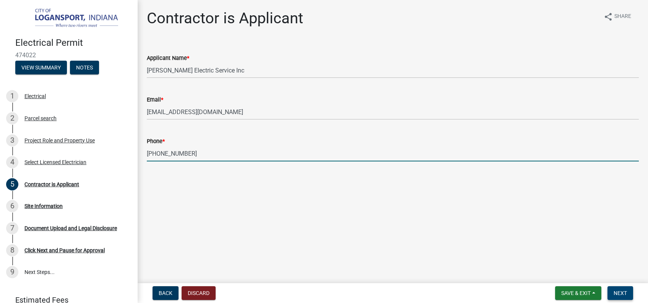
type input "574-722-5694"
click at [623, 293] on span "Next" at bounding box center [619, 293] width 13 height 6
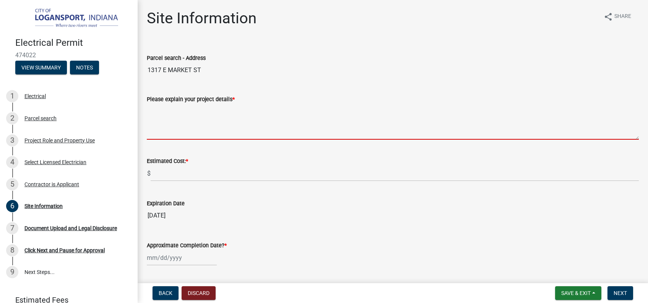
click at [182, 133] on textarea "Please explain your project details *" at bounding box center [393, 122] width 492 height 36
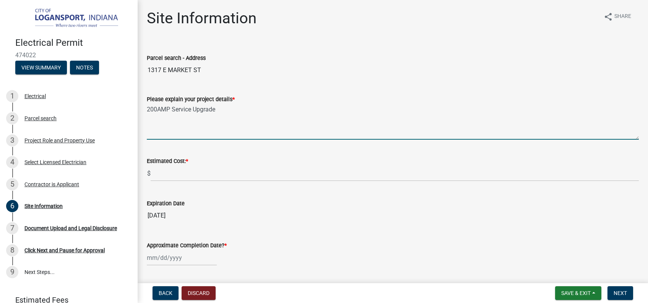
type textarea "200AMP Service Upgrade"
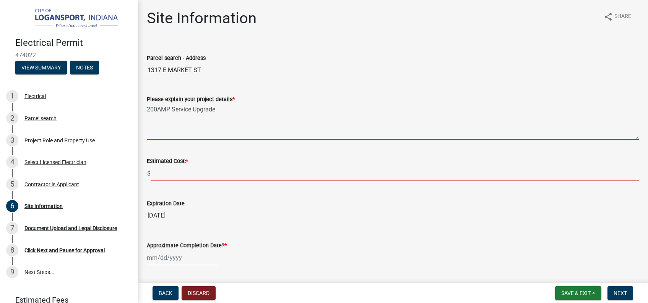
click at [163, 174] on input "text" at bounding box center [395, 174] width 488 height 16
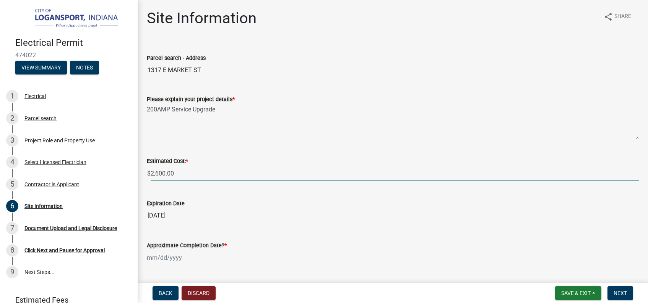
type input "2,600.00"
select select "9"
select select "2025"
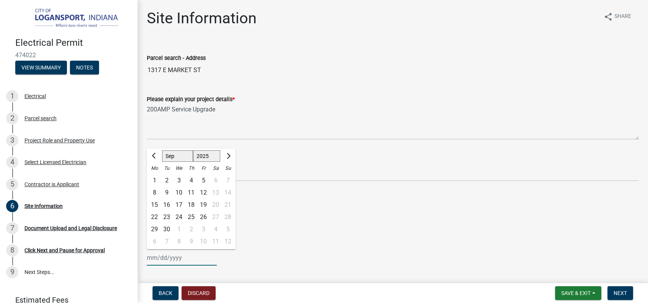
type input "2600"
click at [148, 259] on input "Approximate Completion Date? *" at bounding box center [182, 258] width 70 height 16
click at [165, 229] on div "30" at bounding box center [167, 230] width 12 height 12
type input "09/30/2025"
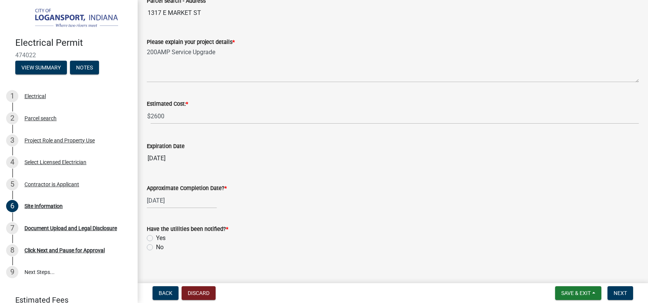
scroll to position [66, 0]
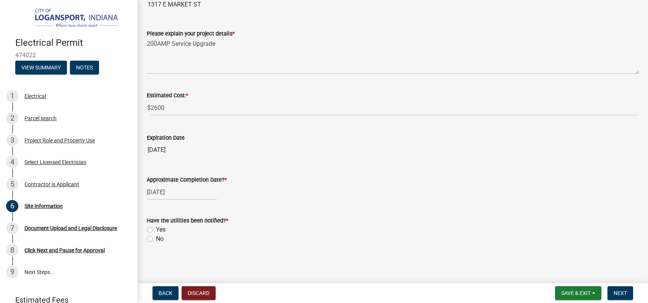
click at [156, 230] on label "Yes" at bounding box center [161, 230] width 10 height 9
click at [156, 230] on input "Yes" at bounding box center [158, 228] width 5 height 5
radio input "true"
click at [621, 294] on span "Next" at bounding box center [619, 293] width 13 height 6
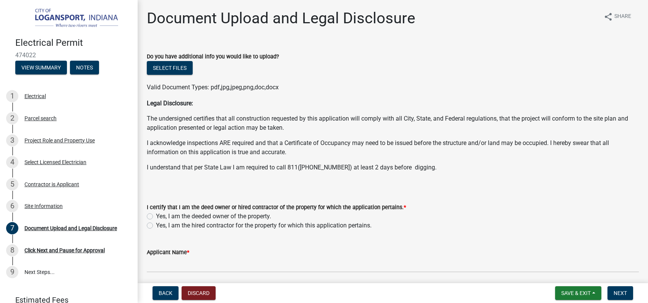
click at [156, 225] on label "Yes, I am the hired contractor for the property for which this application pert…" at bounding box center [264, 225] width 216 height 9
click at [156, 225] on input "Yes, I am the hired contractor for the property for which this application pert…" at bounding box center [158, 223] width 5 height 5
radio input "true"
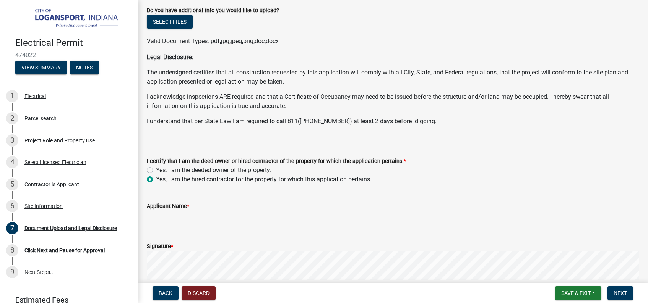
scroll to position [87, 0]
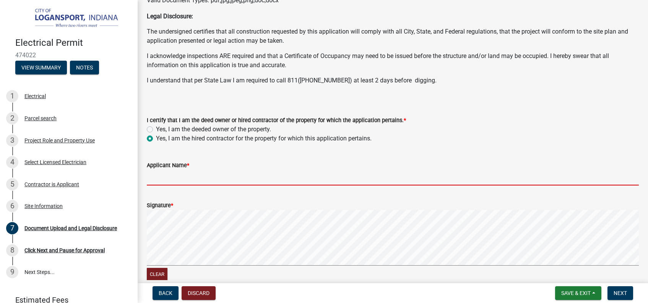
click at [162, 177] on input "Applicant Name *" at bounding box center [393, 178] width 492 height 16
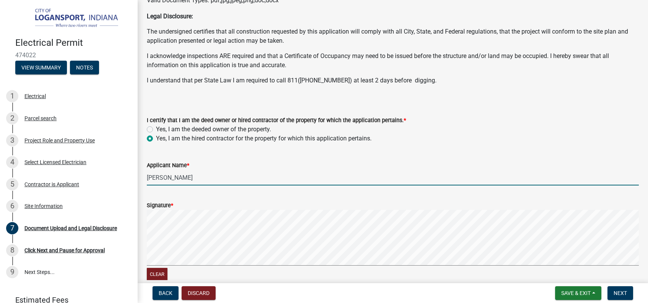
type input "[PERSON_NAME]"
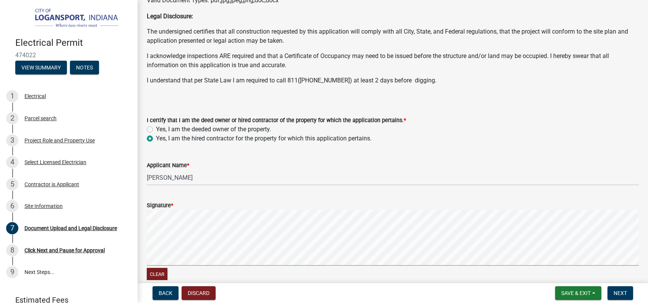
click at [188, 206] on div "Signature *" at bounding box center [393, 205] width 492 height 9
click at [188, 243] on form "Signature * Clear" at bounding box center [393, 237] width 492 height 91
click at [184, 243] on form "Signature * Clear" at bounding box center [393, 237] width 492 height 91
click at [151, 205] on label "Signature *" at bounding box center [160, 205] width 26 height 5
click at [157, 207] on label "Signature *" at bounding box center [160, 205] width 26 height 5
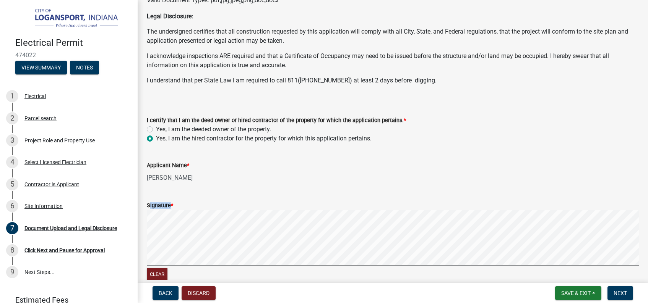
click at [157, 207] on label "Signature *" at bounding box center [160, 205] width 26 height 5
click at [617, 292] on span "Next" at bounding box center [619, 293] width 13 height 6
click at [625, 293] on span "Next" at bounding box center [619, 293] width 13 height 6
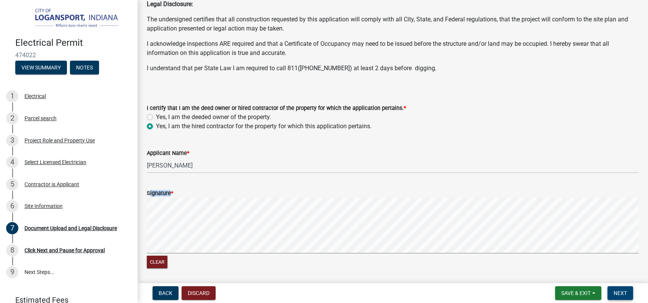
scroll to position [190, 0]
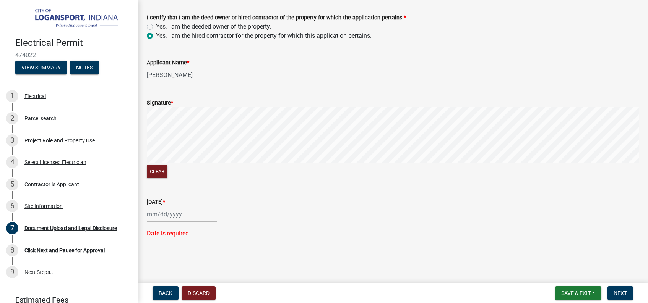
click at [146, 216] on div "Today * Date is required" at bounding box center [392, 213] width 503 height 52
click at [149, 220] on input "Today *" at bounding box center [182, 215] width 70 height 16
select select "9"
select select "2025"
type input "09/05/2025"
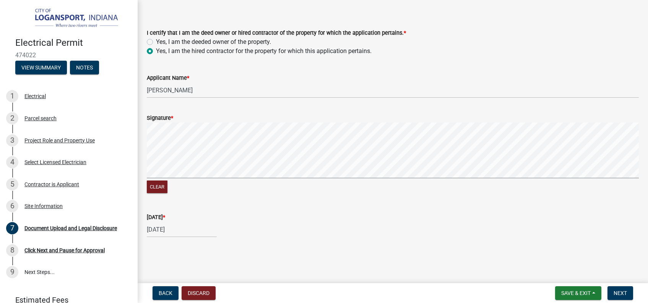
scroll to position [175, 0]
click at [158, 185] on button "Clear" at bounding box center [157, 187] width 21 height 13
click at [157, 183] on button "Clear" at bounding box center [157, 187] width 21 height 13
click at [165, 185] on button "Clear" at bounding box center [157, 187] width 21 height 13
click at [337, 120] on form "Signature * Clear" at bounding box center [393, 149] width 492 height 91
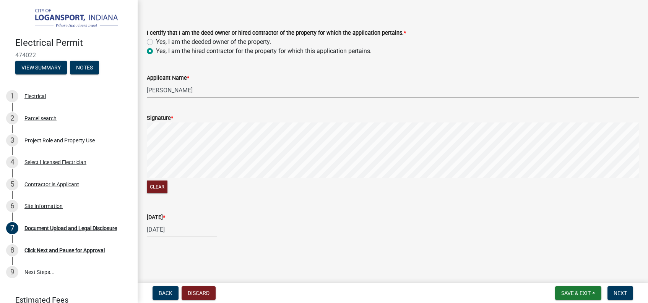
click at [344, 143] on form "Signature * Clear" at bounding box center [393, 149] width 492 height 91
click at [628, 292] on button "Next" at bounding box center [620, 294] width 26 height 14
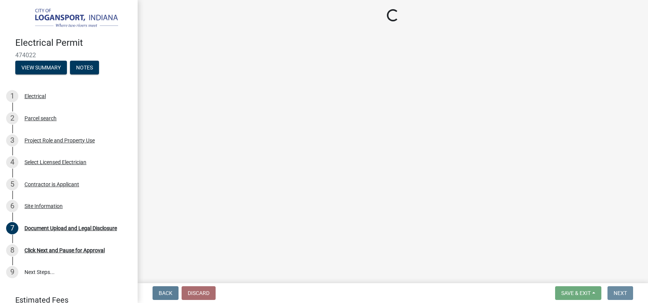
scroll to position [0, 0]
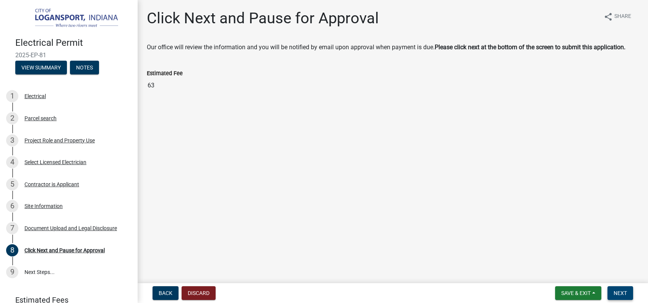
click at [620, 293] on span "Next" at bounding box center [619, 293] width 13 height 6
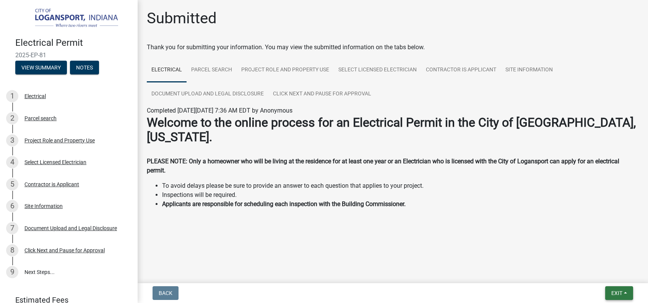
click at [616, 294] on span "Exit" at bounding box center [616, 293] width 11 height 6
click at [591, 258] on button "Save" at bounding box center [602, 255] width 61 height 18
click at [618, 291] on span "Exit" at bounding box center [616, 293] width 11 height 6
click at [586, 274] on button "Save & Exit" at bounding box center [602, 273] width 61 height 18
